Goal: Check status: Check status

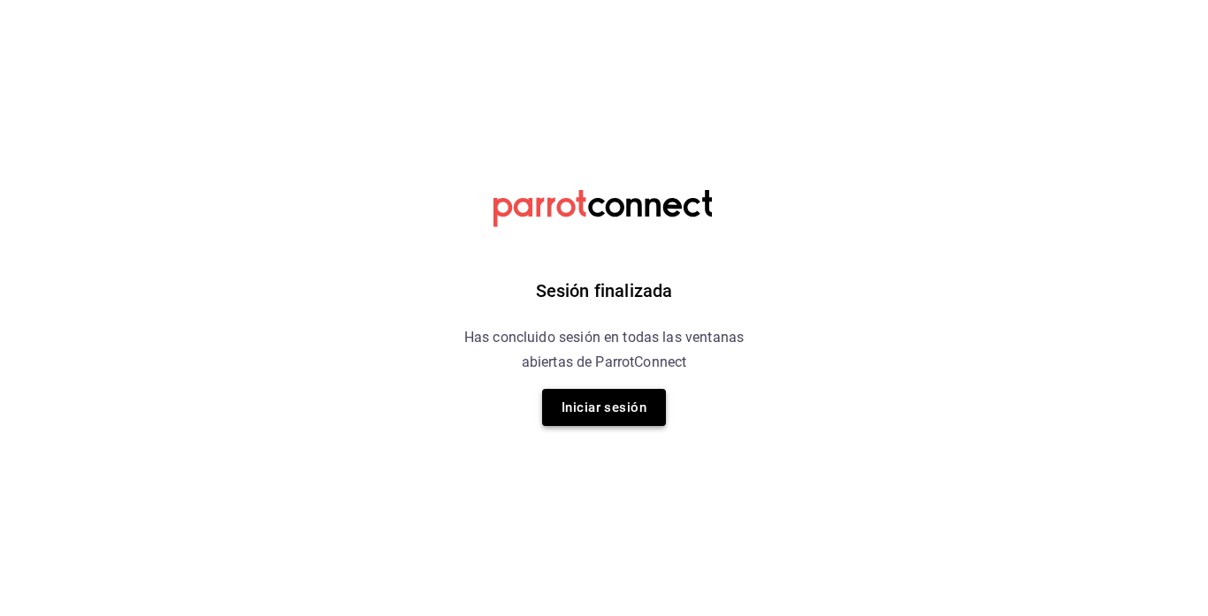
click at [614, 398] on button "Iniciar sesión" at bounding box center [604, 407] width 124 height 37
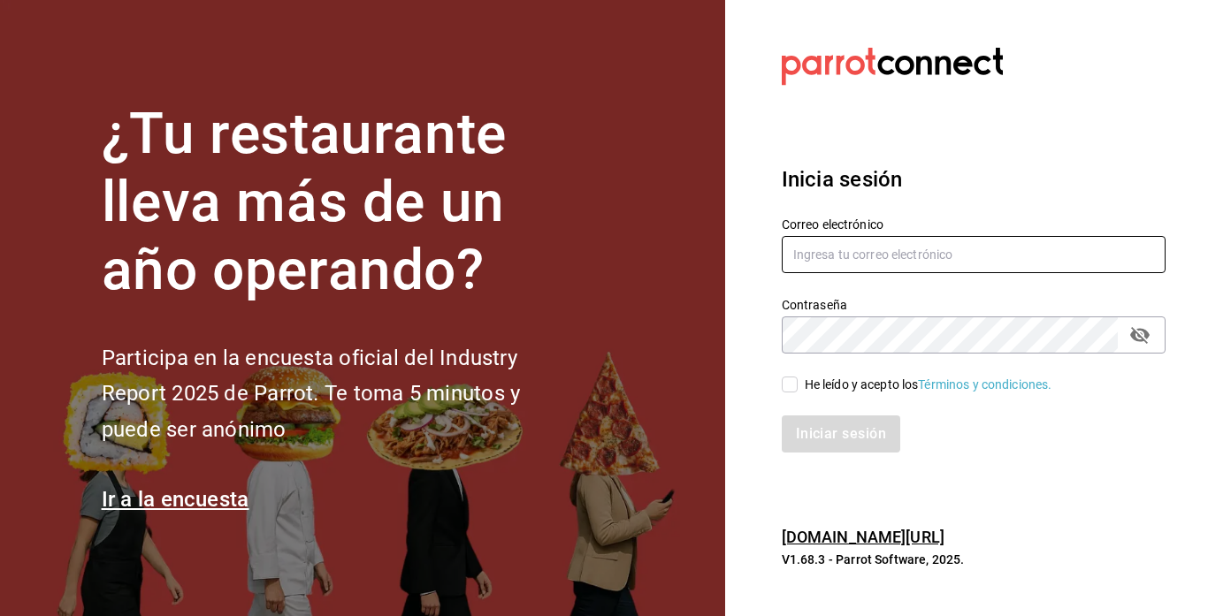
type input "[EMAIL_ADDRESS][DOMAIN_NAME]"
click at [788, 377] on input "He leído y acepto los Términos y condiciones." at bounding box center [790, 385] width 16 height 16
checkbox input "true"
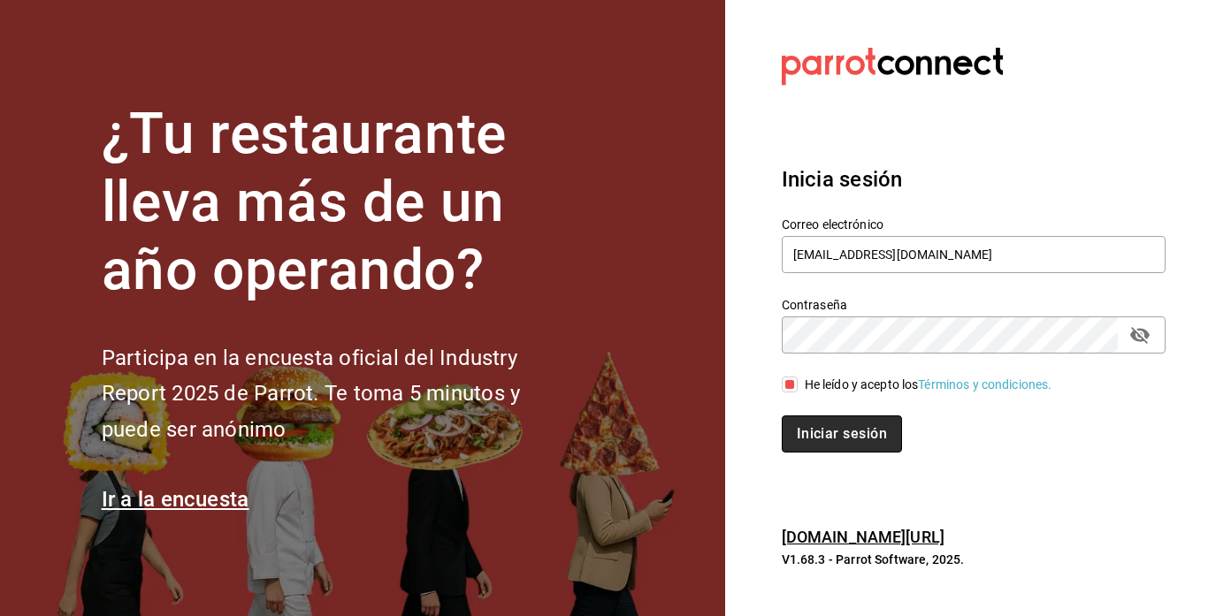
click at [811, 430] on button "Iniciar sesión" at bounding box center [842, 434] width 120 height 37
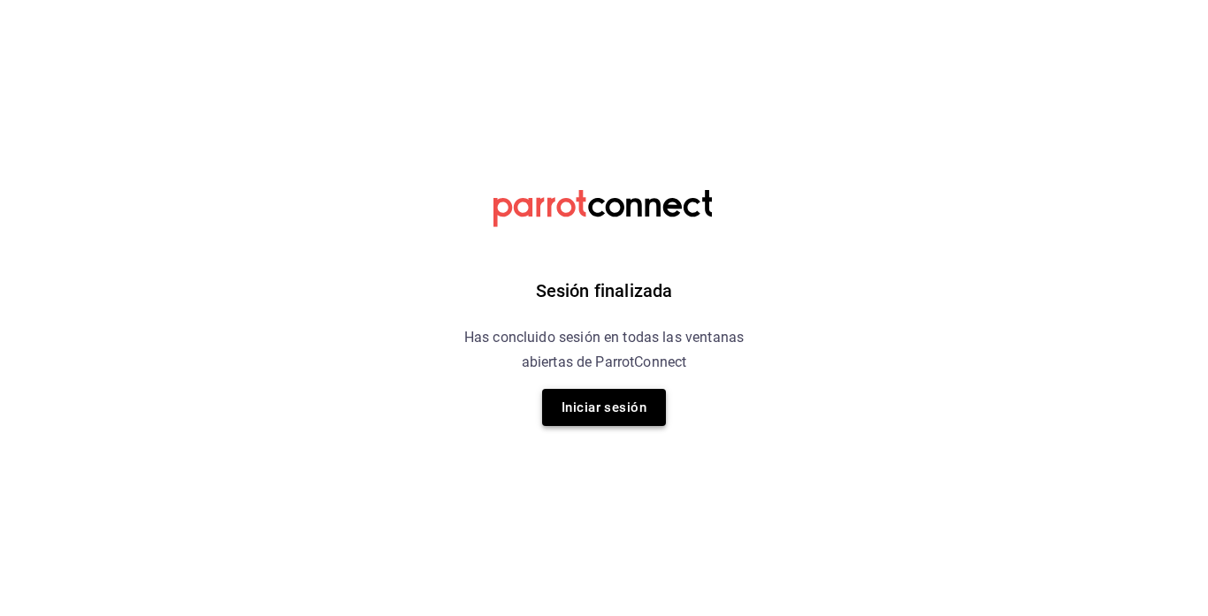
click at [587, 415] on button "Iniciar sesión" at bounding box center [604, 407] width 124 height 37
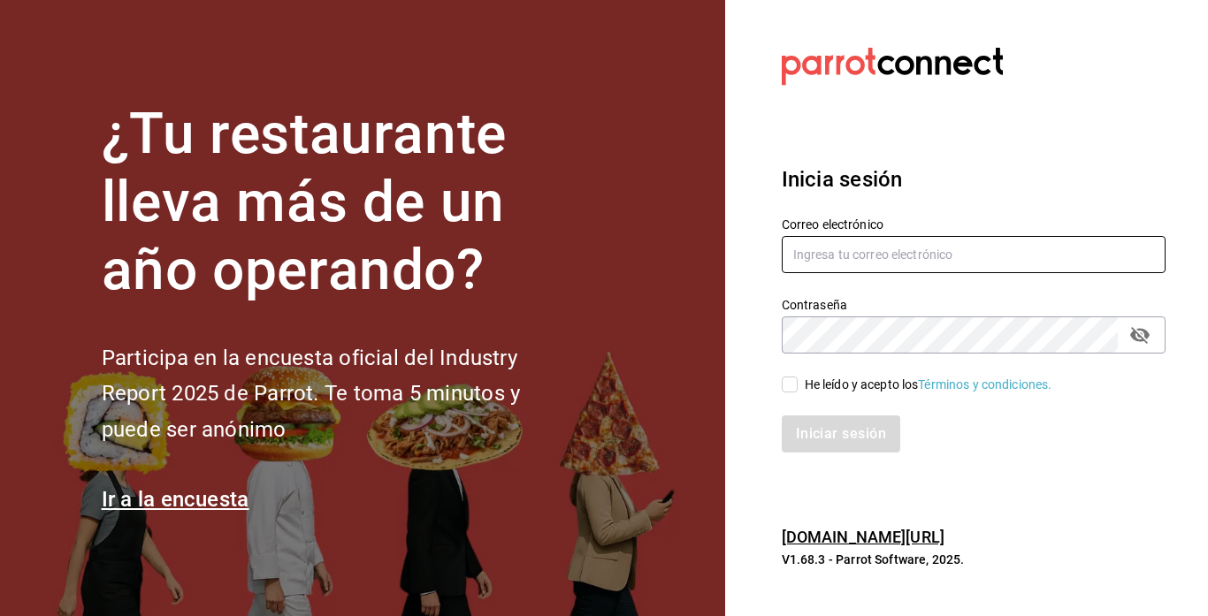
type input "rawrburger@hotmail.com"
click at [798, 380] on span "He leído y acepto los Términos y condiciones." at bounding box center [924, 385] width 255 height 19
click at [797, 380] on input "He leído y acepto los Términos y condiciones." at bounding box center [790, 385] width 16 height 16
checkbox input "true"
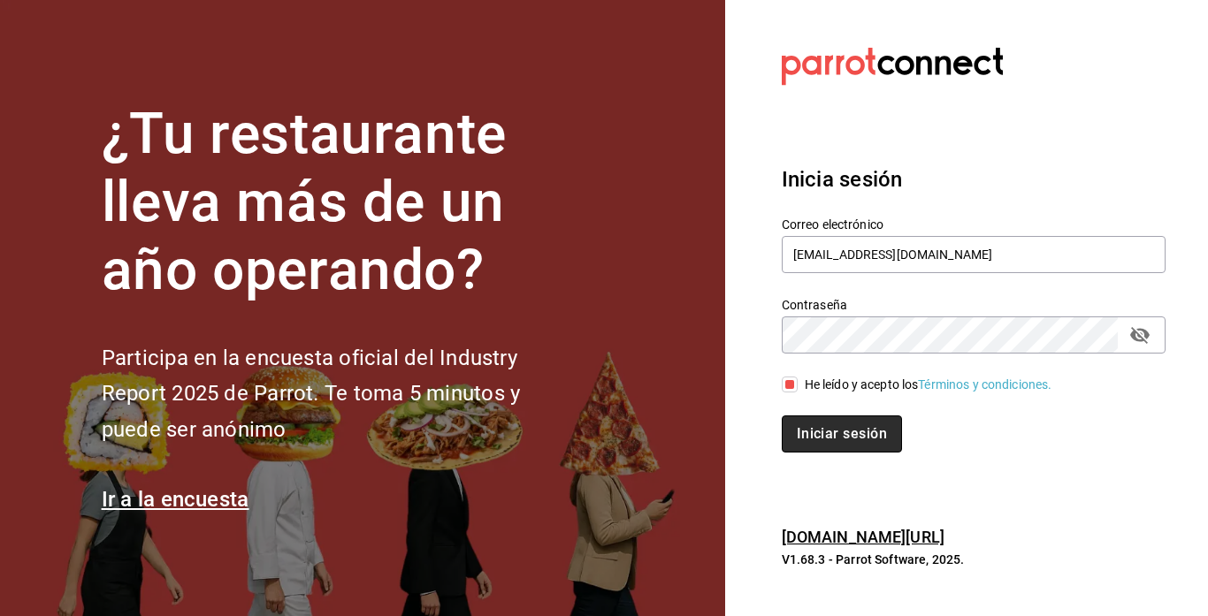
click at [797, 432] on button "Iniciar sesión" at bounding box center [842, 434] width 120 height 37
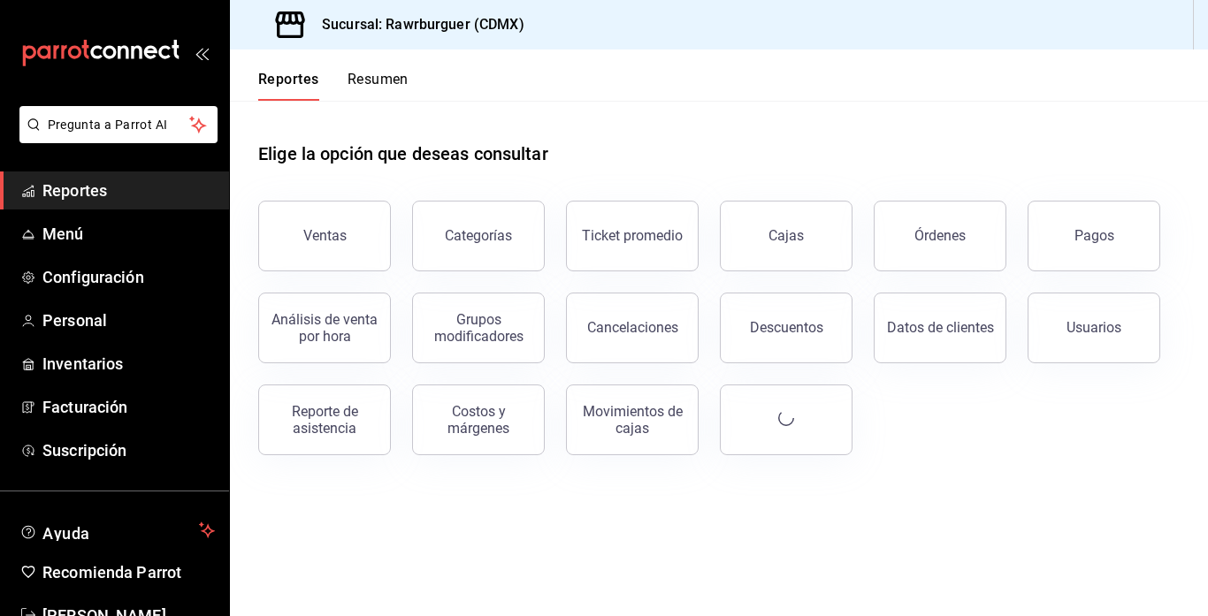
click at [569, 380] on div "Movimientos de cajas" at bounding box center [622, 409] width 154 height 92
click at [388, 83] on button "Resumen" at bounding box center [377, 86] width 61 height 30
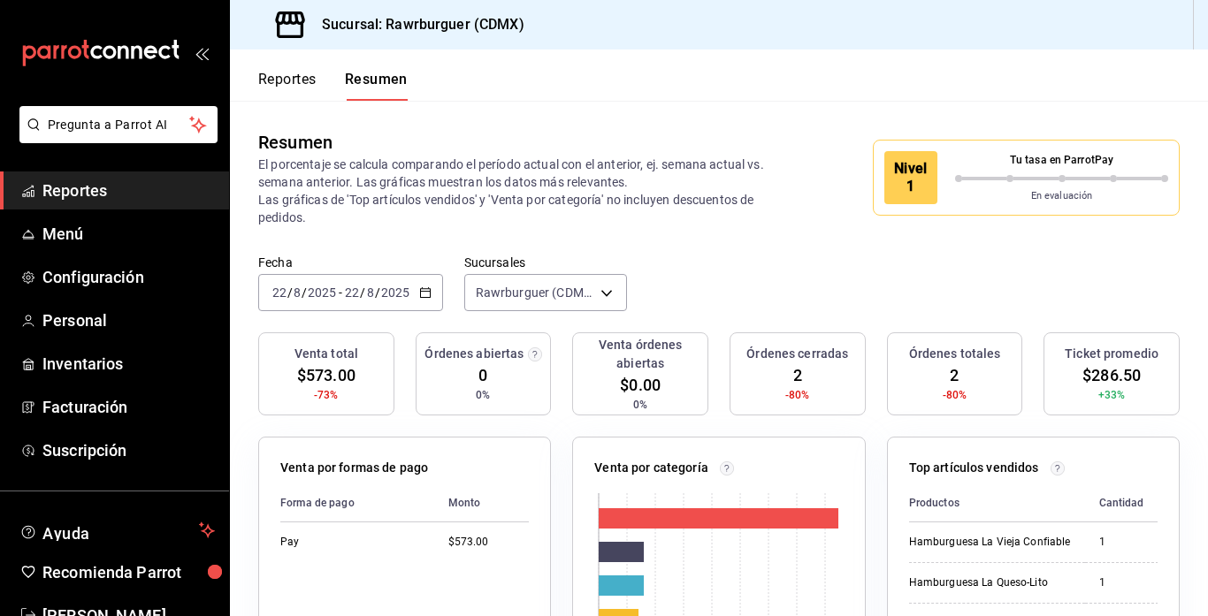
scroll to position [36, 0]
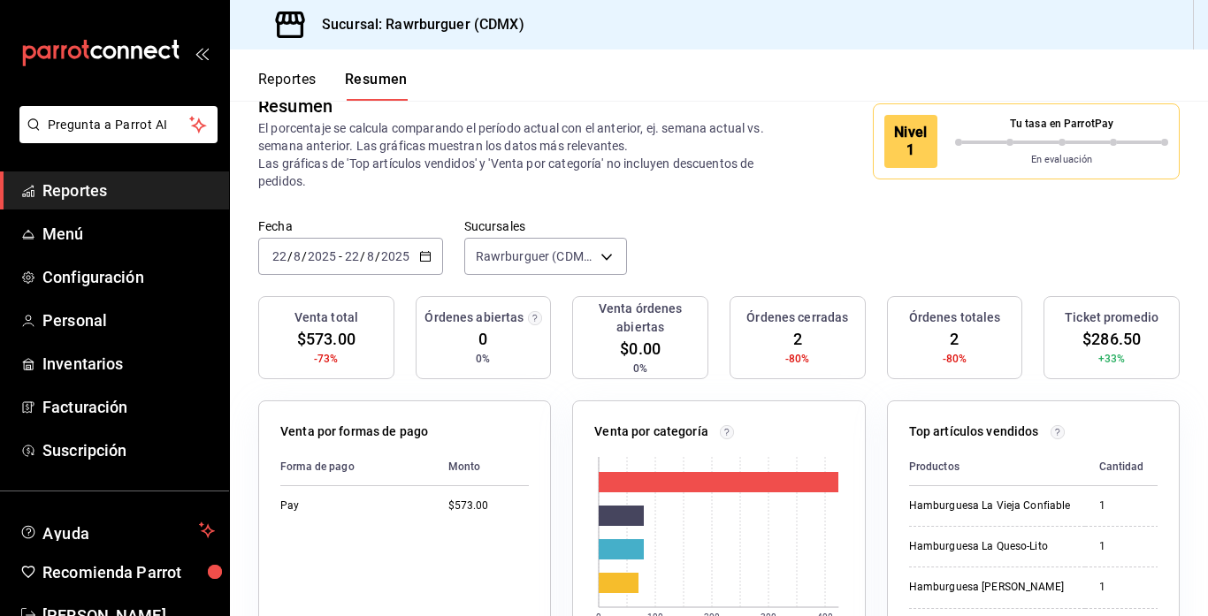
click at [350, 268] on div "2025-08-22 22 / 8 / 2025 - 2025-08-22 22 / 8 / 2025" at bounding box center [350, 256] width 185 height 37
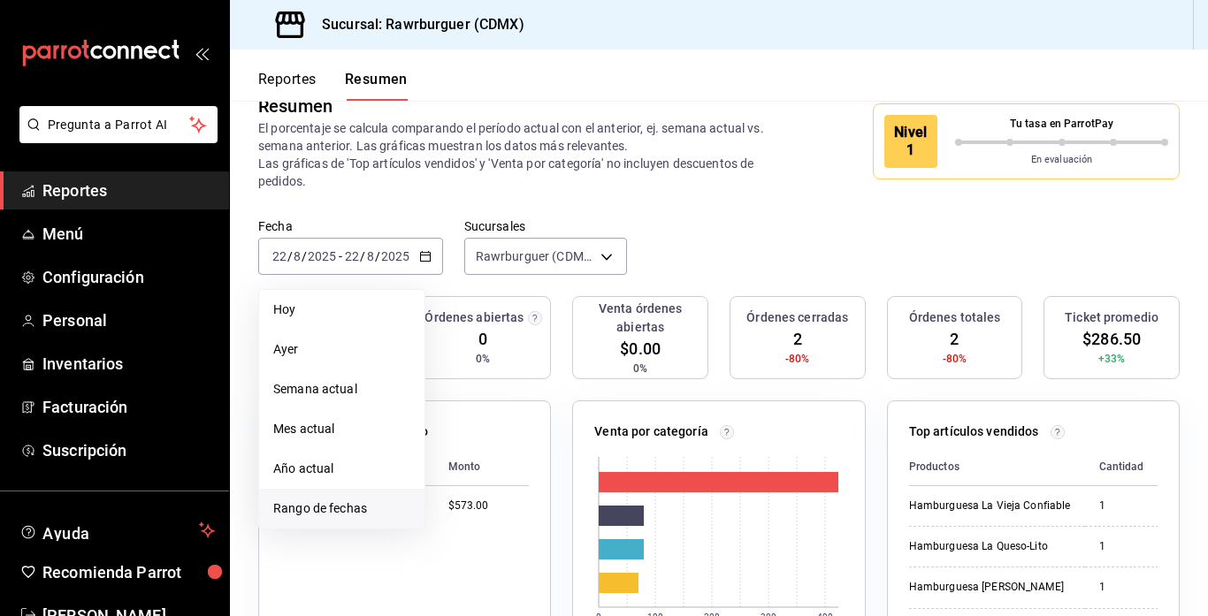
click at [309, 520] on li "Rango de fechas" at bounding box center [341, 509] width 165 height 40
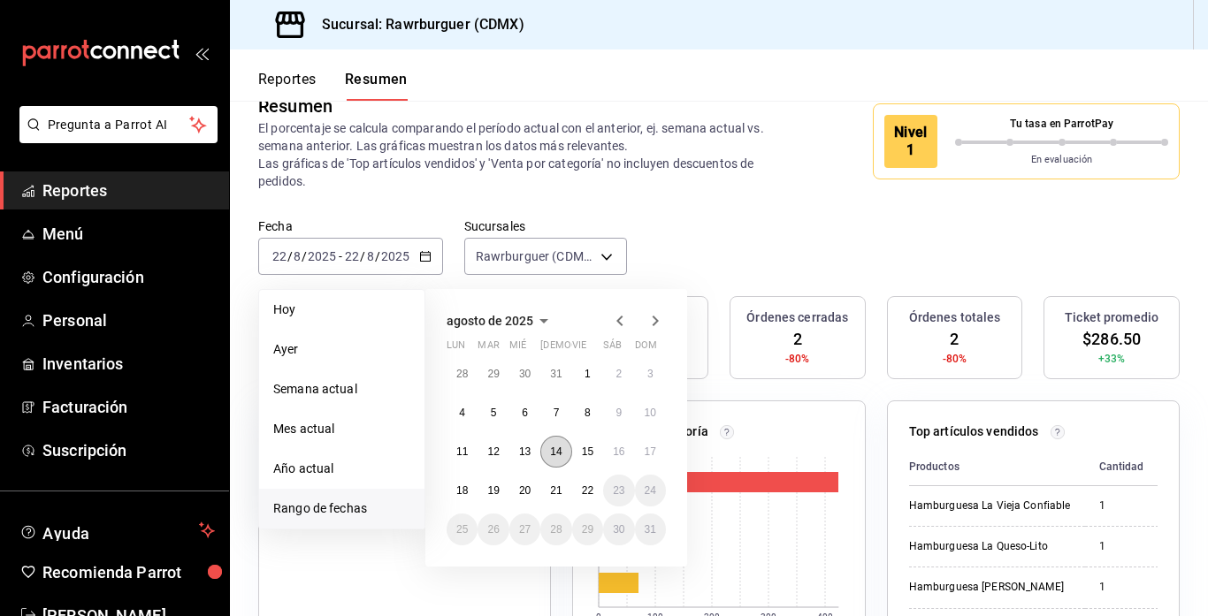
click at [557, 458] on abbr "14" at bounding box center [555, 452] width 11 height 12
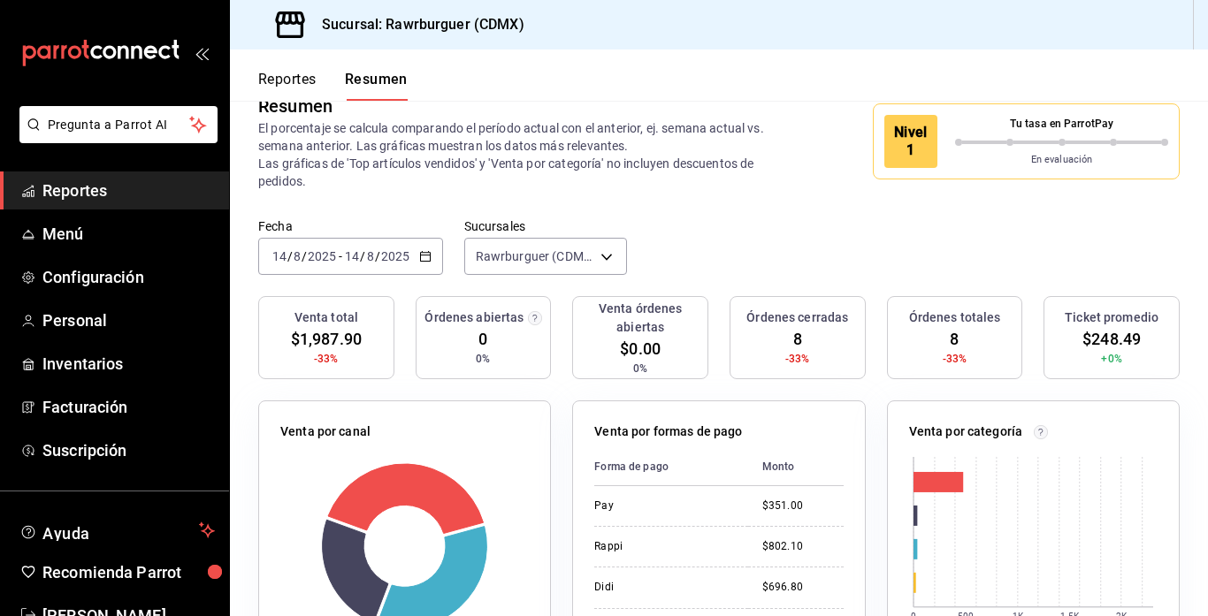
click at [328, 257] on input "2025" at bounding box center [322, 256] width 30 height 14
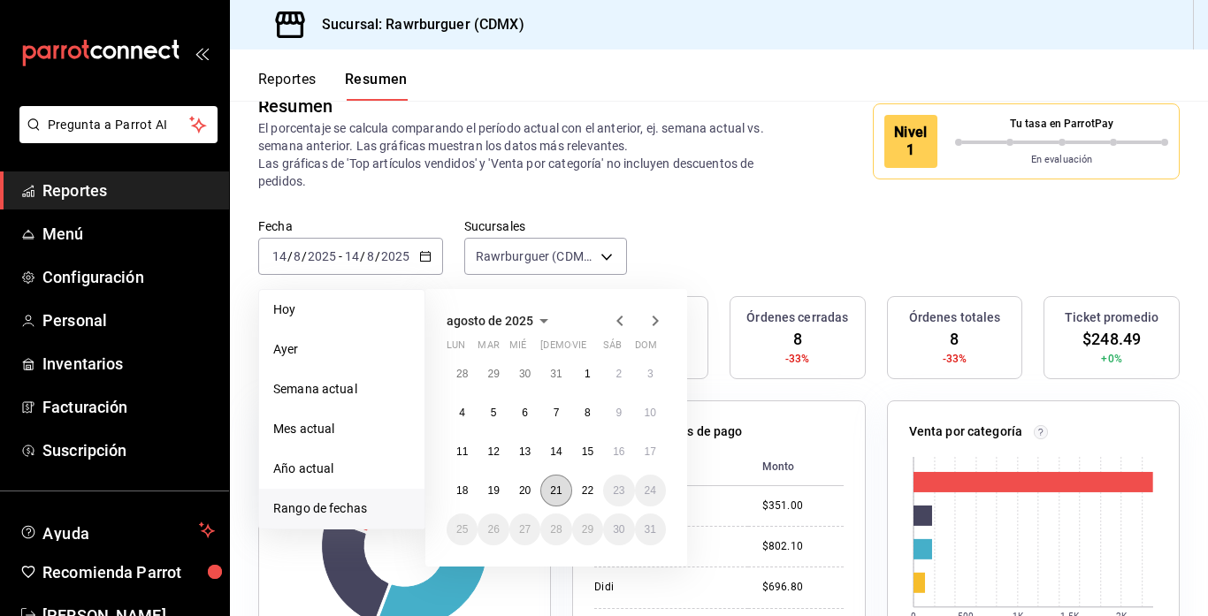
click at [556, 485] on abbr "21" at bounding box center [555, 490] width 11 height 12
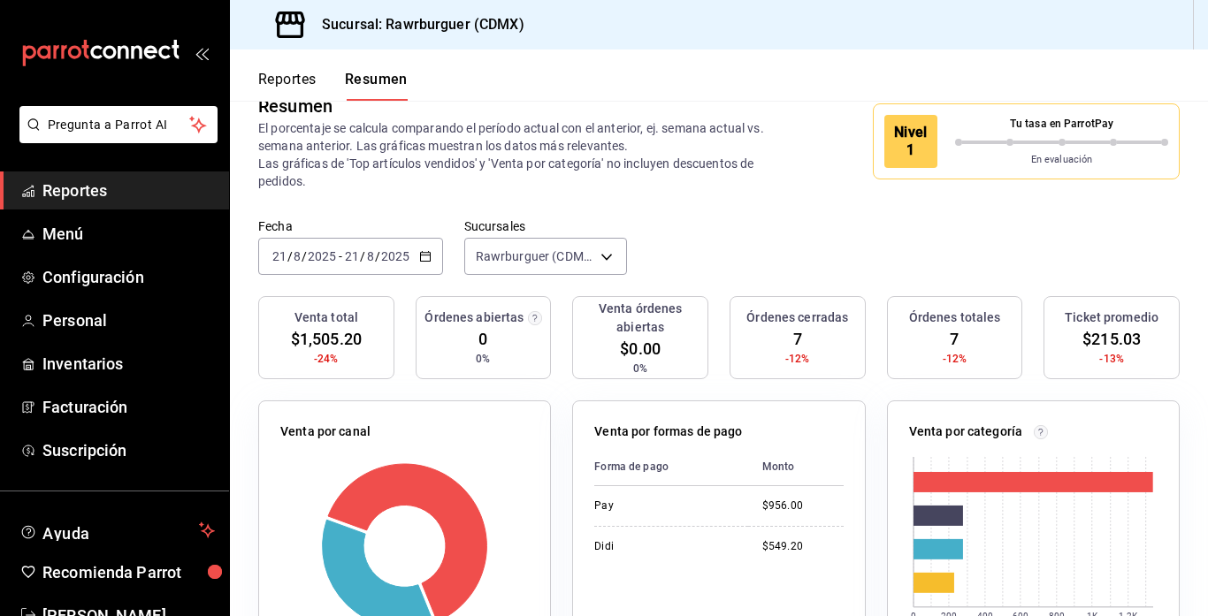
click at [303, 84] on button "Reportes" at bounding box center [287, 86] width 58 height 30
